Goal: Task Accomplishment & Management: Use online tool/utility

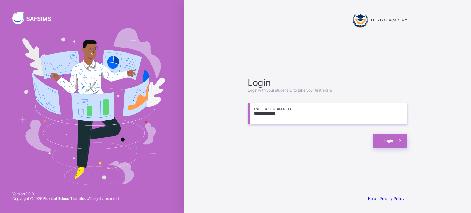
type input "**********"
click at [392, 141] on span "Login" at bounding box center [389, 140] width 10 height 5
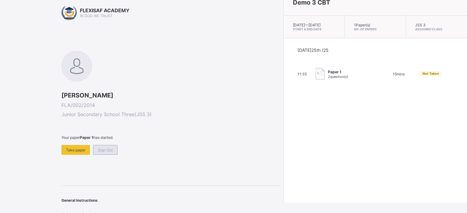
scroll to position [16, 0]
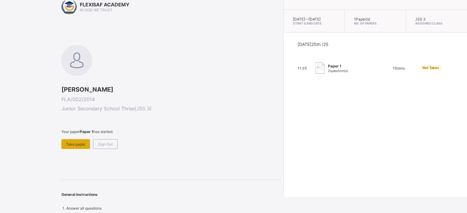
click at [74, 143] on span "Take paper" at bounding box center [75, 144] width 19 height 5
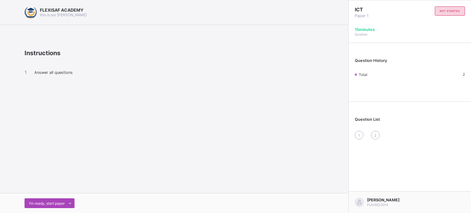
click at [50, 204] on span "I’m ready, start paper" at bounding box center [47, 203] width 36 height 5
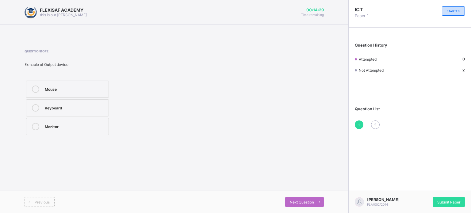
click at [37, 87] on icon at bounding box center [35, 89] width 7 height 7
click at [307, 204] on span "Next Question" at bounding box center [302, 202] width 24 height 5
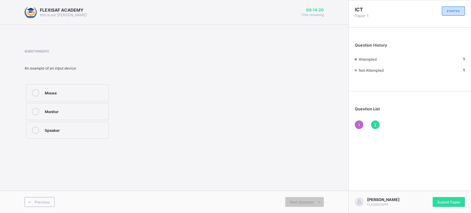
click at [33, 92] on icon at bounding box center [35, 92] width 7 height 7
click at [446, 204] on div "Submit Paper" at bounding box center [449, 202] width 32 height 10
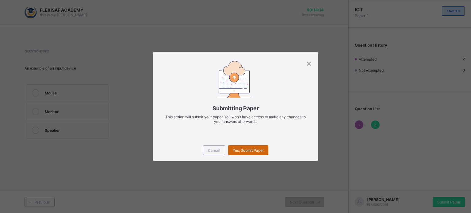
click at [255, 151] on span "Yes, Submit Paper" at bounding box center [248, 150] width 31 height 5
